Goal: Information Seeking & Learning: Check status

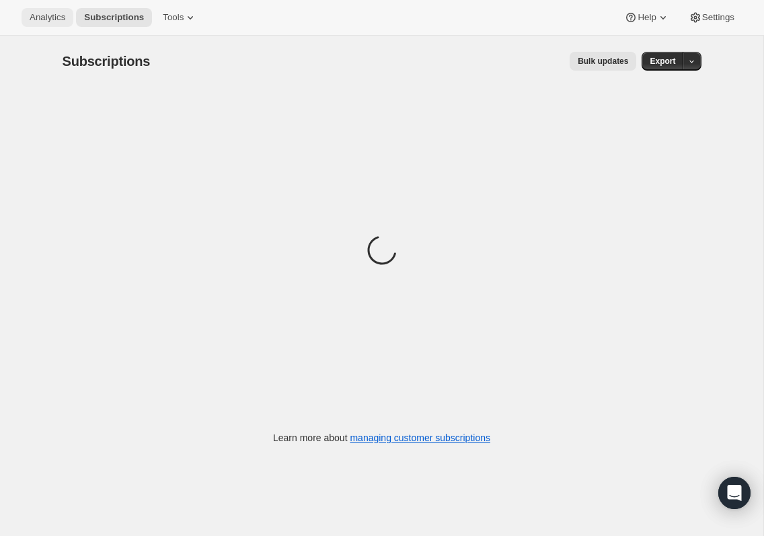
click at [38, 15] on span "Analytics" at bounding box center [48, 17] width 36 height 11
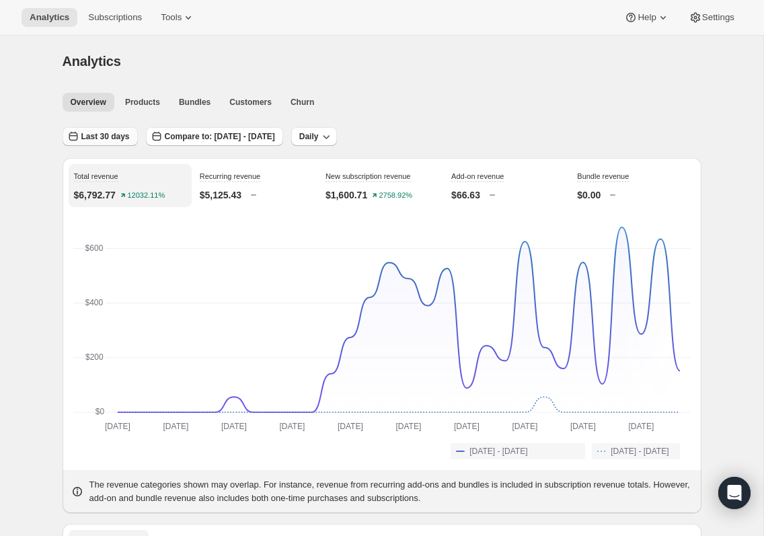
click at [110, 138] on span "Last 30 days" at bounding box center [105, 136] width 48 height 11
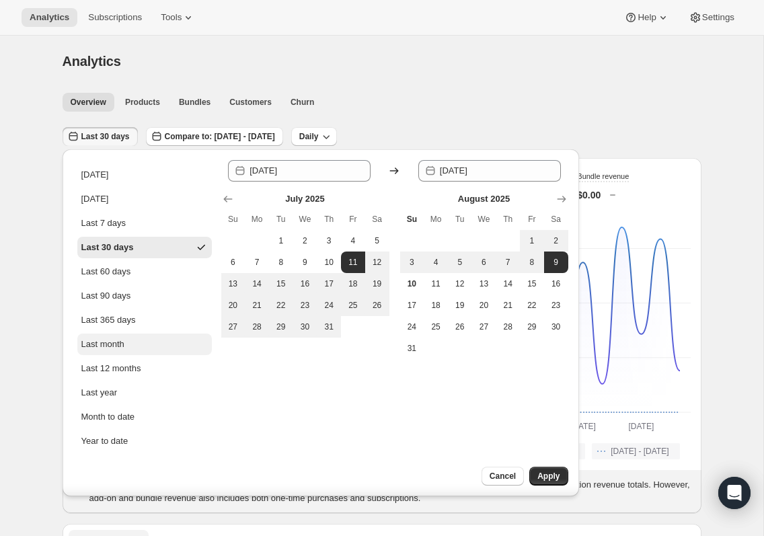
click at [128, 348] on button "Last month" at bounding box center [144, 345] width 134 height 22
type input "[DATE]"
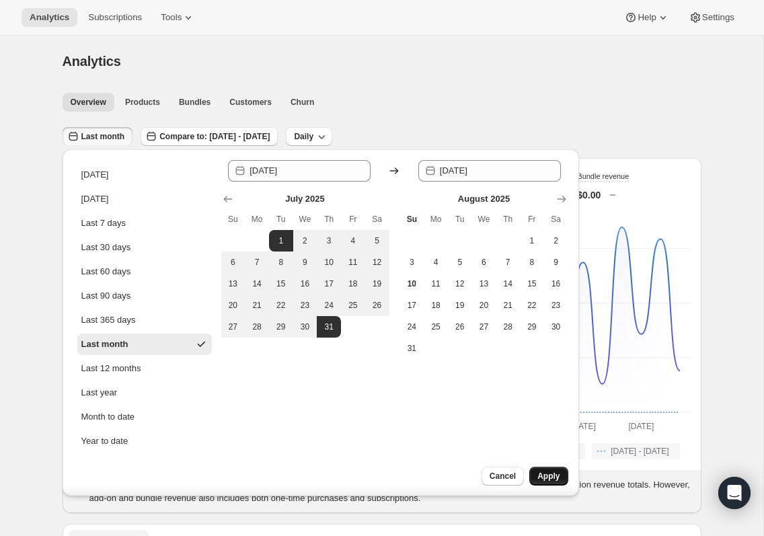
click at [551, 474] on span "Apply" at bounding box center [548, 476] width 22 height 11
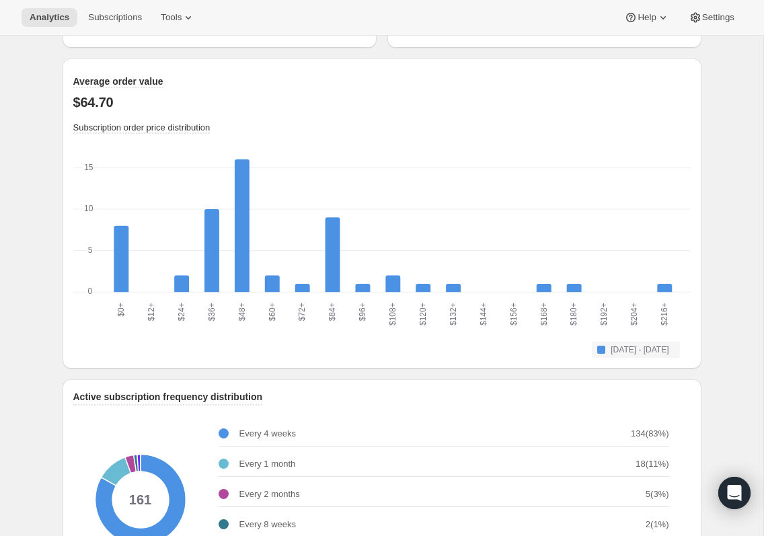
scroll to position [1338, 0]
